Goal: Task Accomplishment & Management: Manage account settings

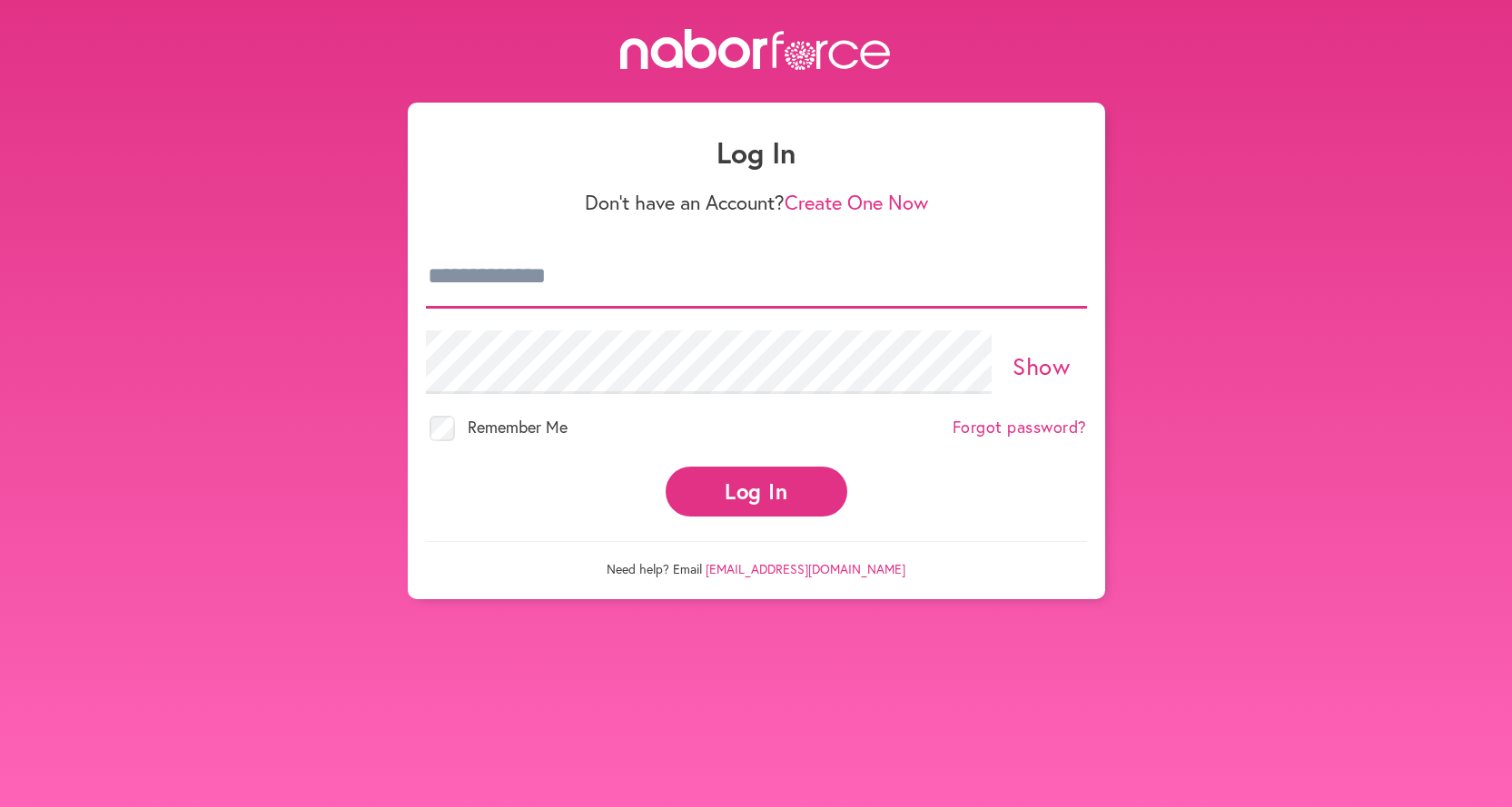
click at [811, 277] on input "email" at bounding box center [756, 277] width 661 height 64
type input "**********"
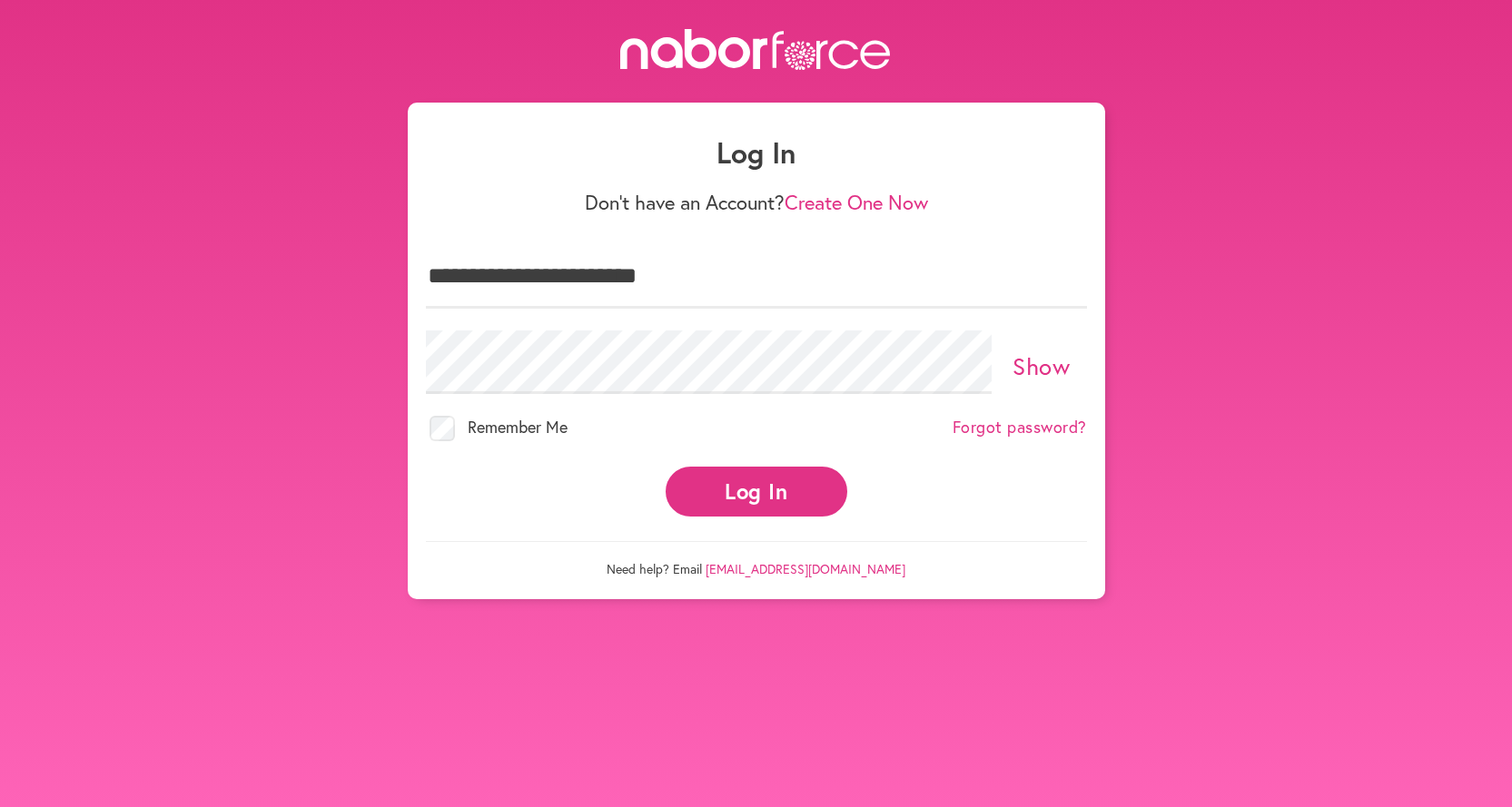
click at [507, 432] on span "Remember Me" at bounding box center [517, 427] width 100 height 21
click at [507, 428] on span "Remember Me" at bounding box center [517, 427] width 100 height 21
click at [788, 482] on button "Log In" at bounding box center [756, 491] width 181 height 49
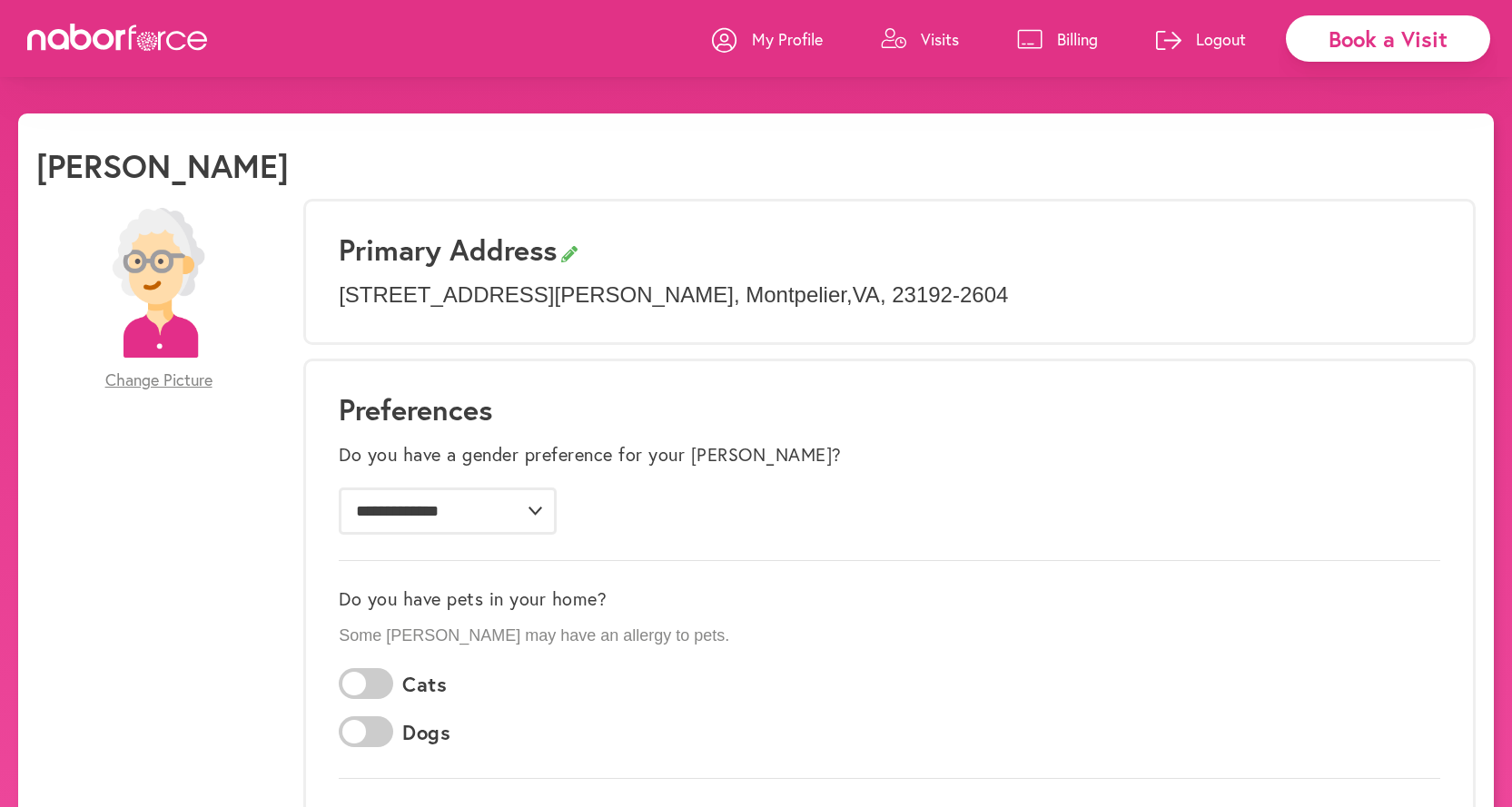
click at [940, 36] on p "Visits" at bounding box center [939, 39] width 38 height 21
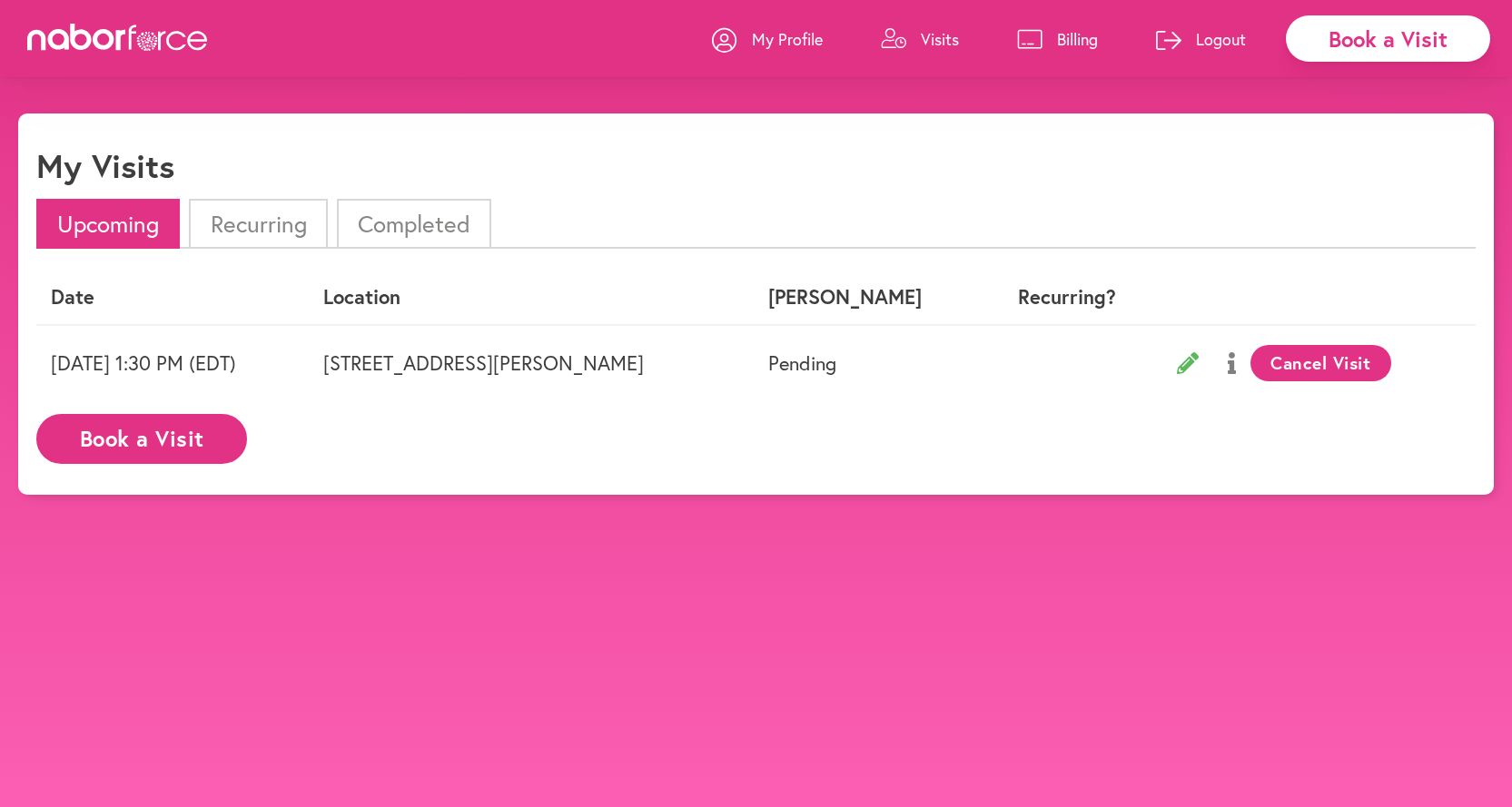
click at [1072, 37] on p "Billing" at bounding box center [1077, 39] width 41 height 21
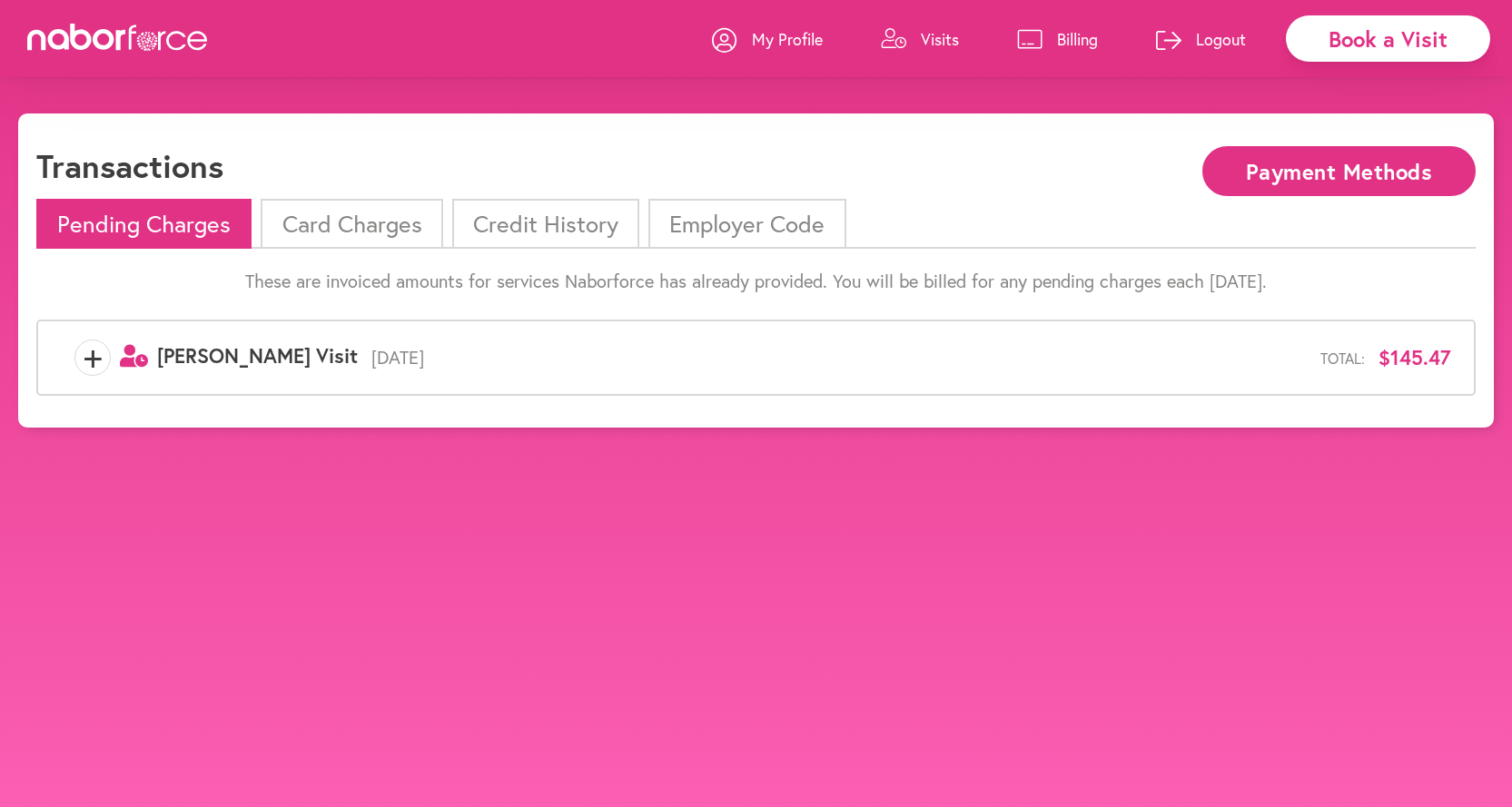
click at [374, 220] on li "Card Charges" at bounding box center [351, 223] width 181 height 49
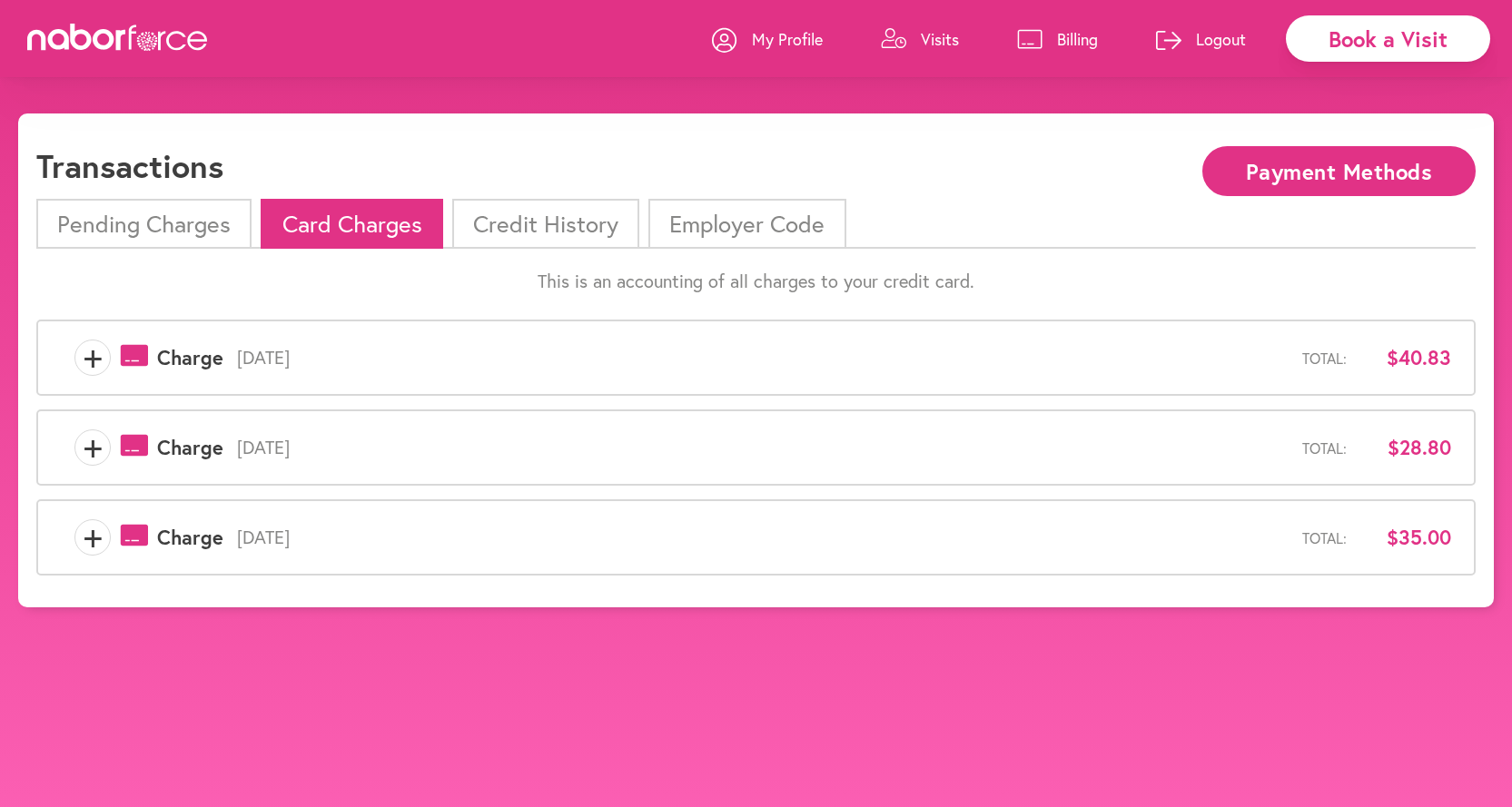
click at [145, 226] on li "Pending Charges" at bounding box center [144, 223] width 215 height 49
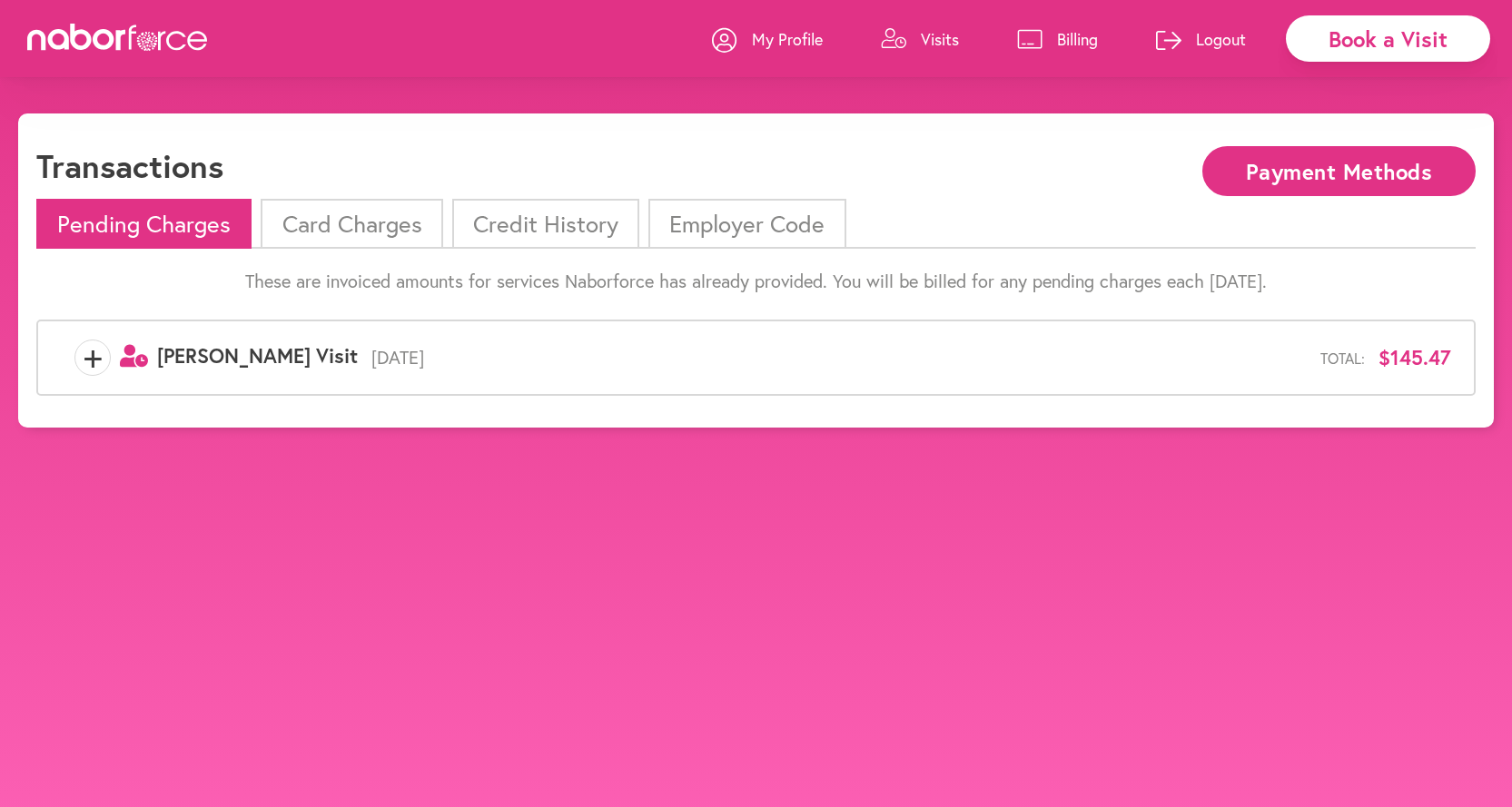
click at [218, 352] on span "[PERSON_NAME] Visit" at bounding box center [257, 355] width 201 height 26
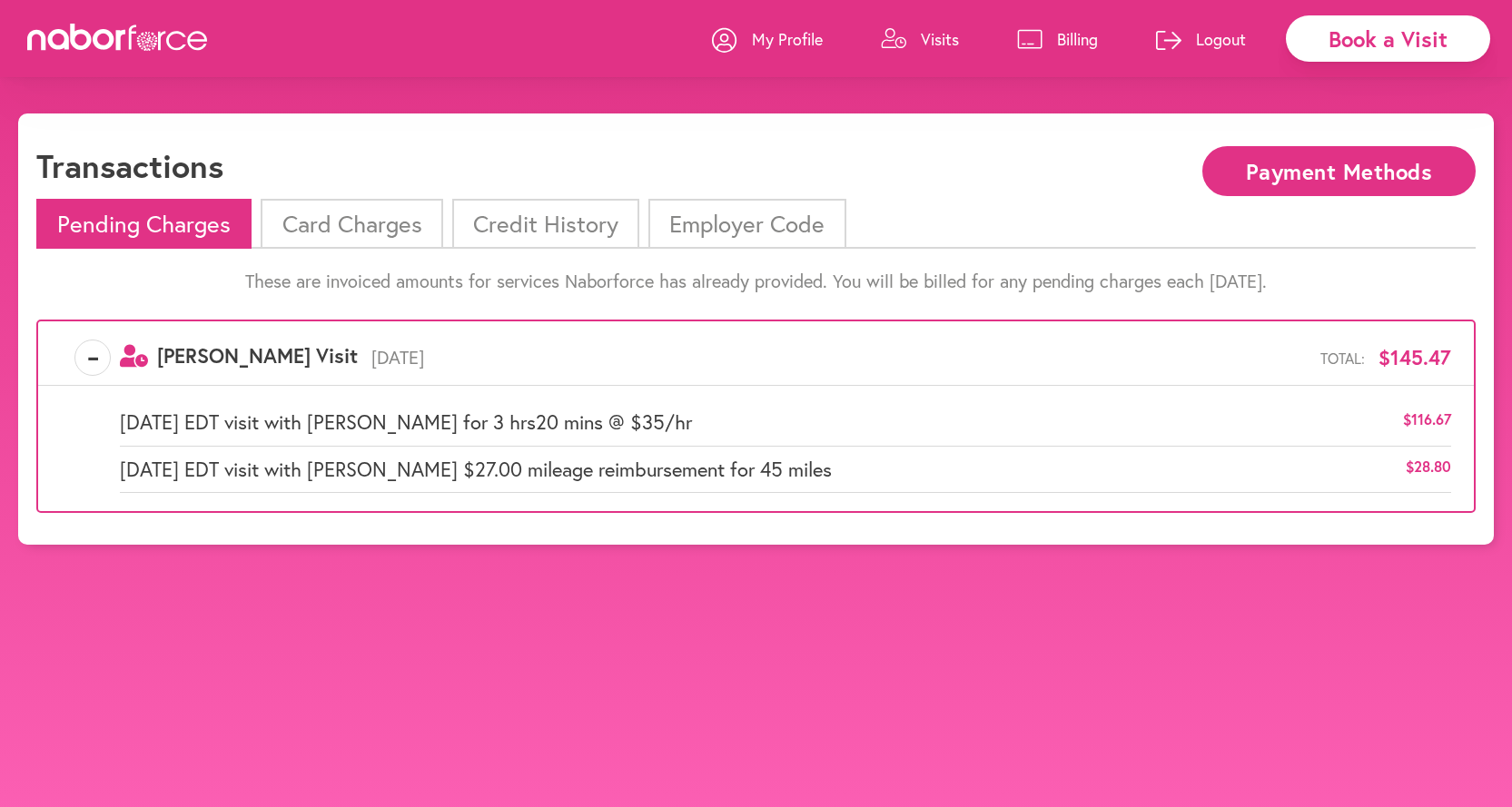
click at [1222, 33] on p "Logout" at bounding box center [1221, 39] width 49 height 21
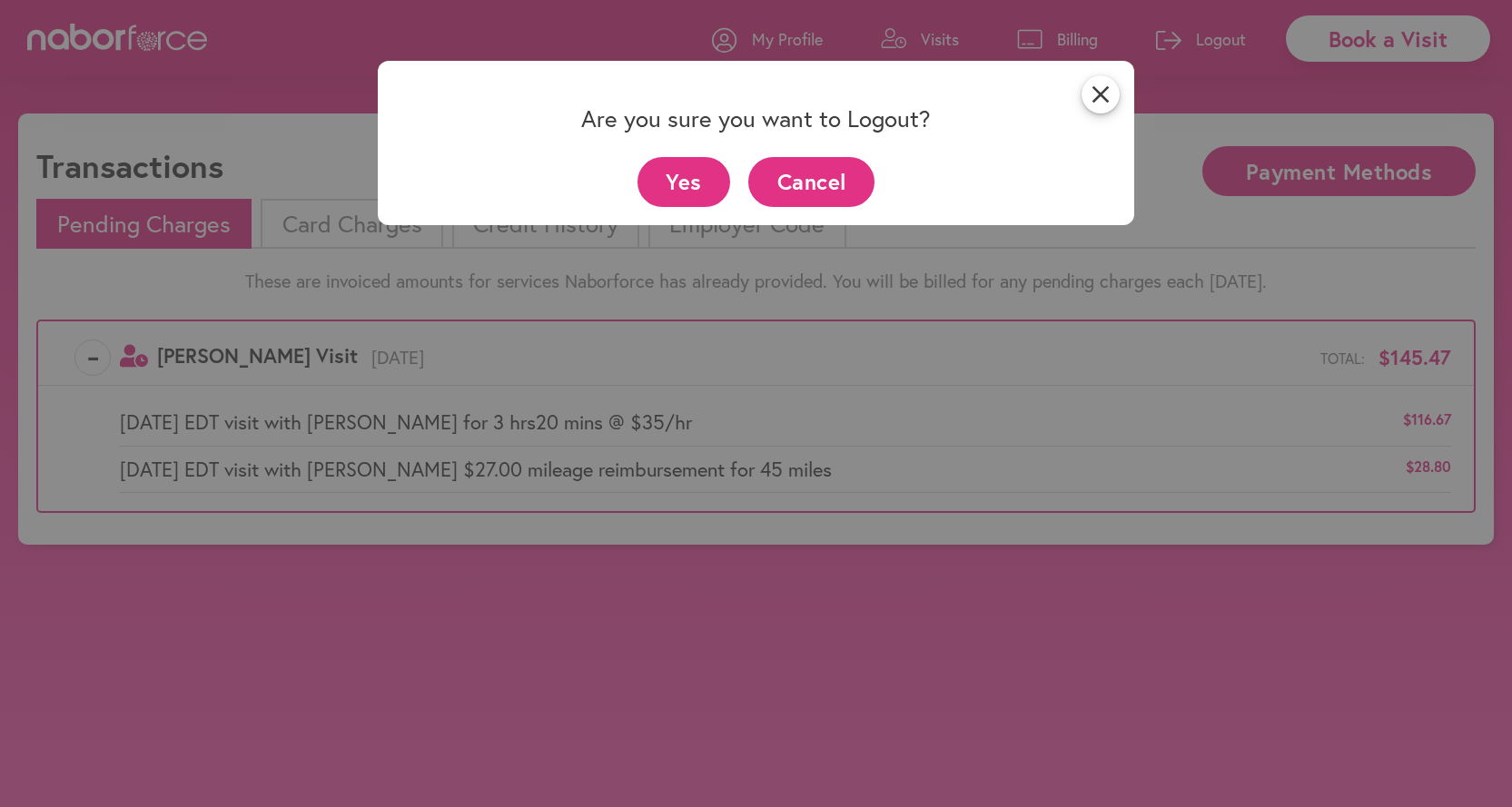
click at [687, 178] on button "Yes" at bounding box center [684, 181] width 93 height 49
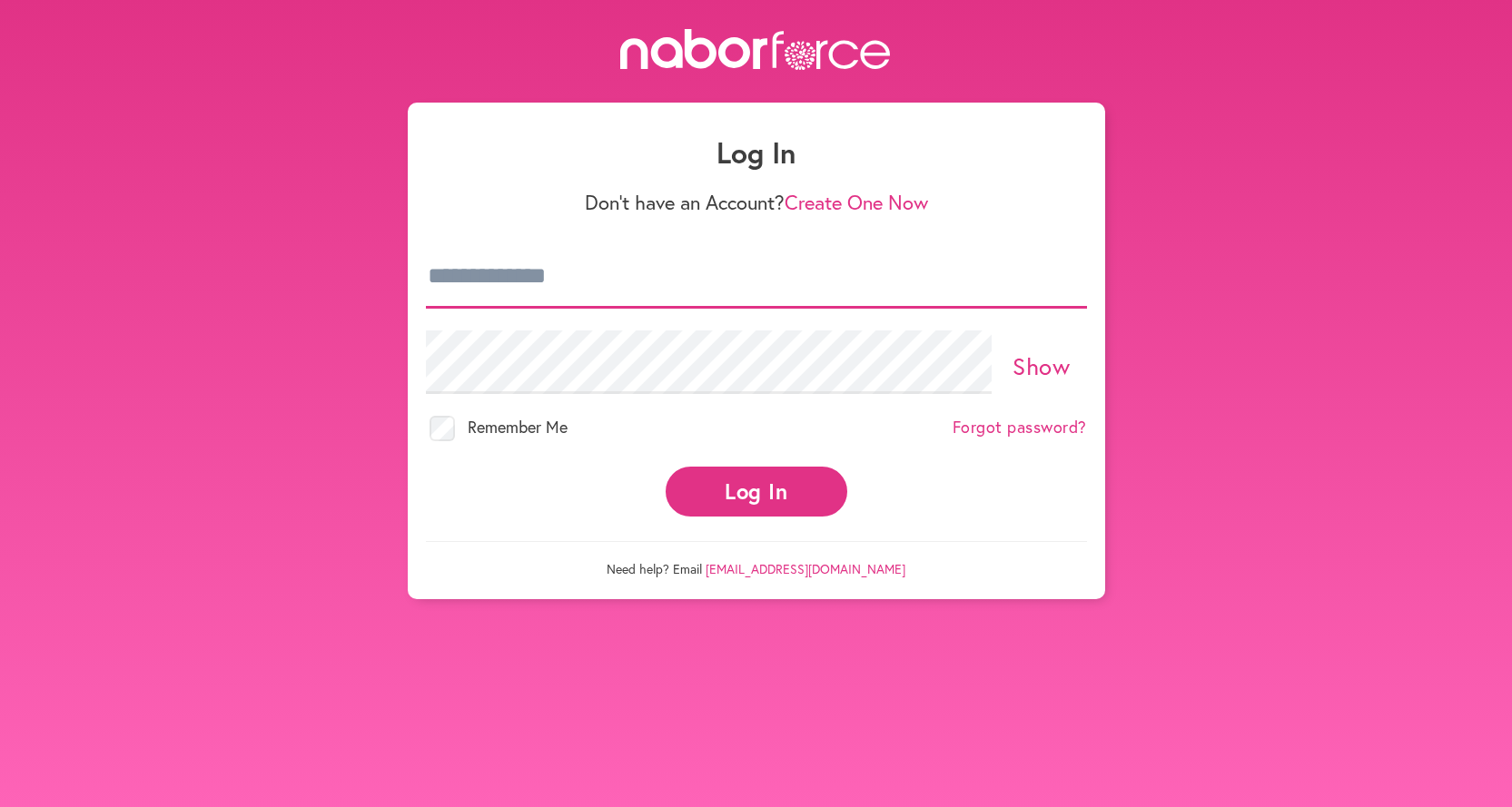
type input "**********"
